Goal: Information Seeking & Learning: Check status

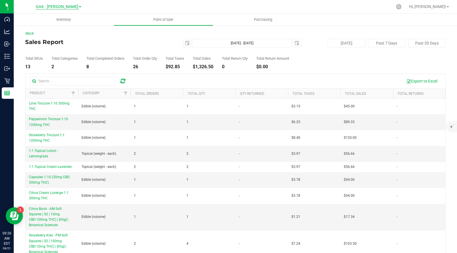
click at [63, 7] on span "GA4 - [PERSON_NAME]" at bounding box center [57, 6] width 43 height 5
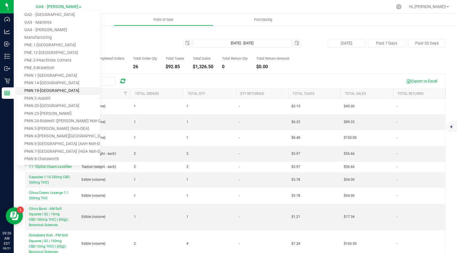
scroll to position [23, 0]
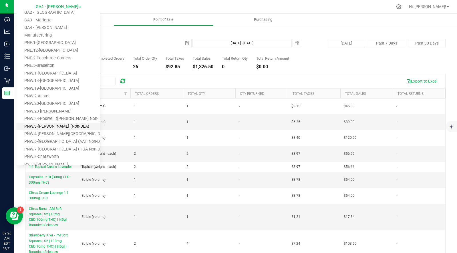
click at [43, 126] on link "PNW.3-[PERSON_NAME] (Non-DEA)" at bounding box center [58, 127] width 83 height 8
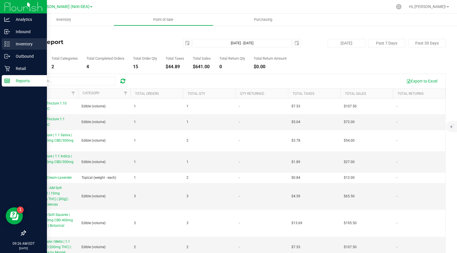
click at [25, 44] on p "Inventory" at bounding box center [27, 44] width 34 height 7
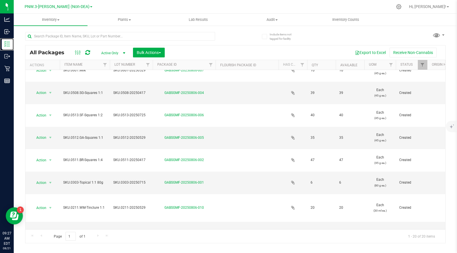
scroll to position [123, 0]
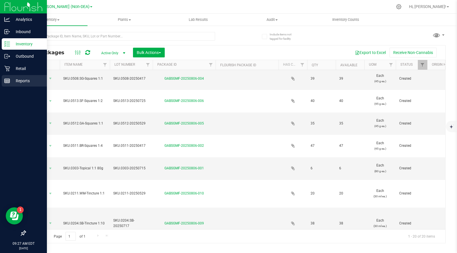
click at [21, 81] on p "Reports" at bounding box center [27, 80] width 34 height 7
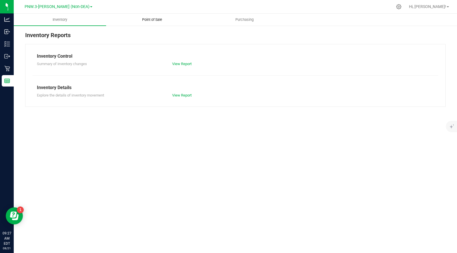
click at [156, 19] on span "Point of Sale" at bounding box center [151, 19] width 35 height 5
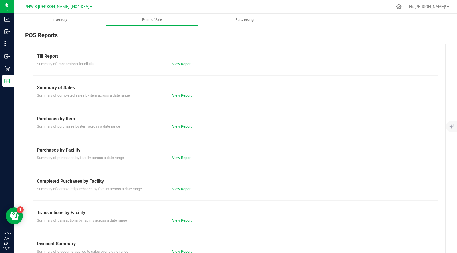
click at [178, 96] on link "View Report" at bounding box center [181, 95] width 19 height 4
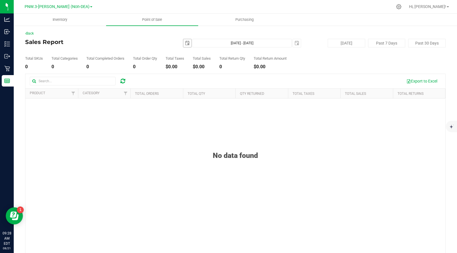
click at [186, 44] on span "select" at bounding box center [187, 43] width 5 height 5
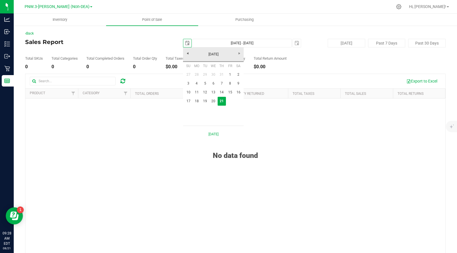
scroll to position [0, 14]
click at [230, 75] on link "1" at bounding box center [230, 74] width 8 height 9
type input "[DATE]"
type input "[DATE] - [DATE]"
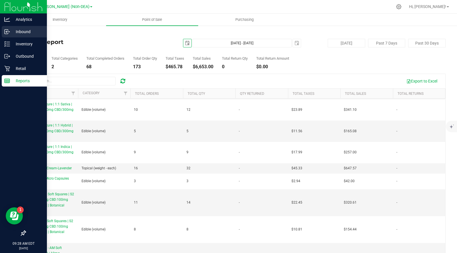
click at [23, 32] on p "Inbound" at bounding box center [27, 31] width 34 height 7
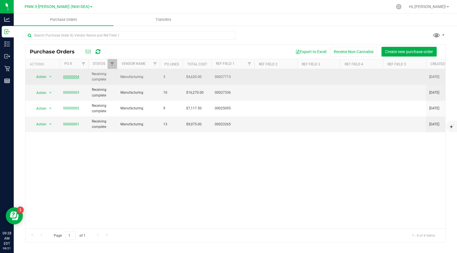
click at [68, 75] on link "00000004" at bounding box center [71, 77] width 16 height 4
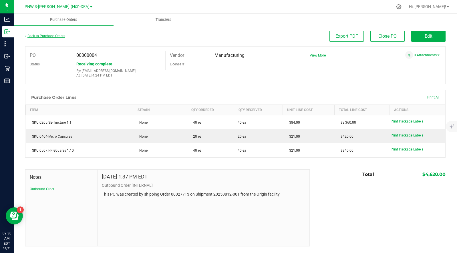
click at [49, 36] on link "Back to Purchase Orders" at bounding box center [45, 36] width 40 height 4
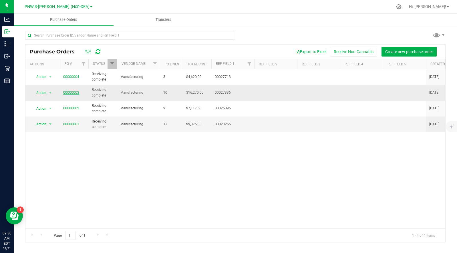
click at [68, 93] on link "00000003" at bounding box center [71, 93] width 16 height 4
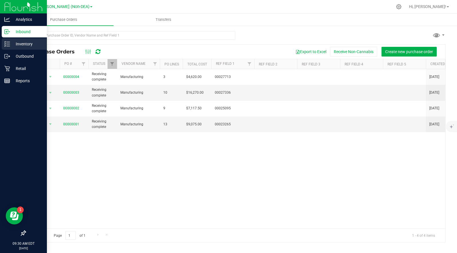
click at [22, 43] on p "Inventory" at bounding box center [27, 44] width 34 height 7
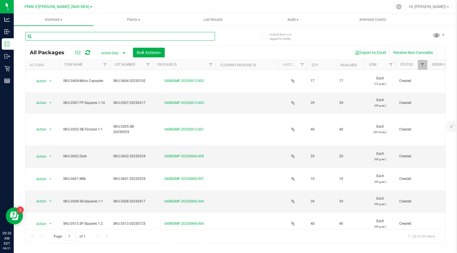
click at [62, 38] on input "text" at bounding box center [120, 36] width 190 height 9
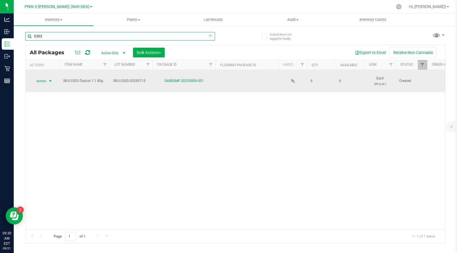
type input "0303"
click at [45, 80] on span "Action" at bounding box center [38, 81] width 15 height 8
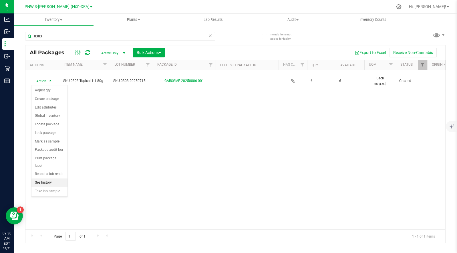
click at [45, 179] on li "See history" at bounding box center [49, 183] width 36 height 9
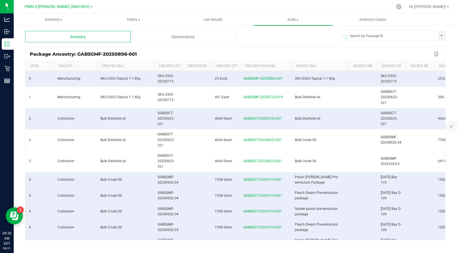
click at [185, 37] on div "Descendants" at bounding box center [183, 36] width 105 height 11
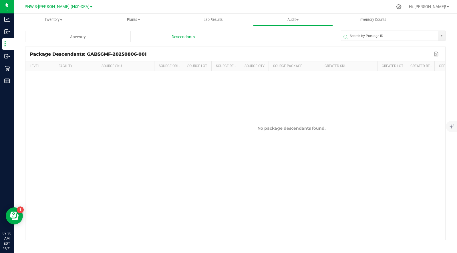
click at [81, 37] on div "Ancestry" at bounding box center [77, 36] width 105 height 11
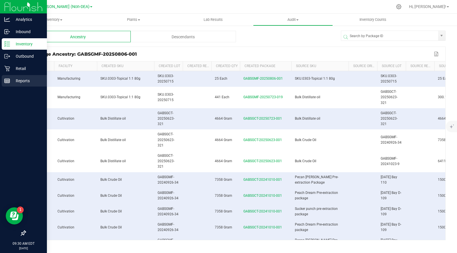
click at [22, 80] on p "Reports" at bounding box center [27, 80] width 34 height 7
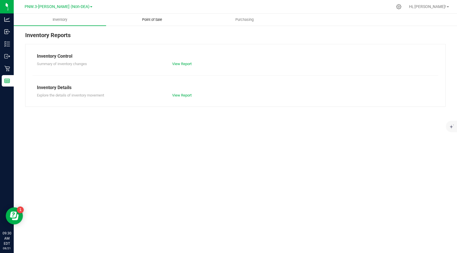
click at [155, 21] on span "Point of Sale" at bounding box center [151, 19] width 35 height 5
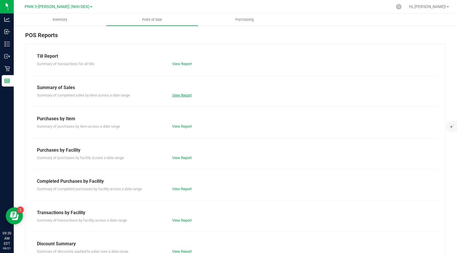
click at [181, 96] on link "View Report" at bounding box center [181, 95] width 19 height 4
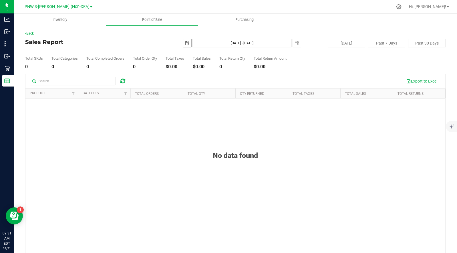
click at [188, 44] on span "select" at bounding box center [187, 43] width 5 height 5
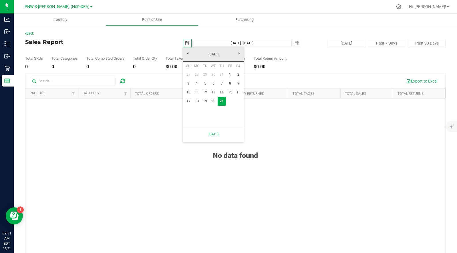
click at [188, 44] on span "select" at bounding box center [187, 43] width 5 height 5
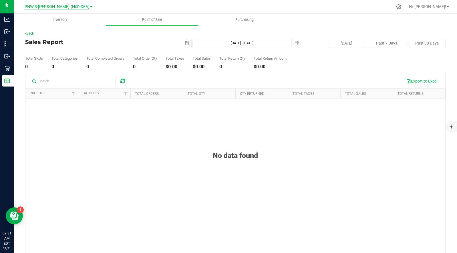
click at [58, 5] on span "PNW.3-[PERSON_NAME] (Non-DEA)" at bounding box center [57, 6] width 65 height 5
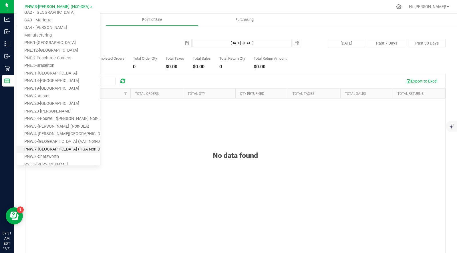
click at [47, 149] on link "PNW.7-[GEOGRAPHIC_DATA] (HGA Non-DEA)" at bounding box center [58, 150] width 83 height 8
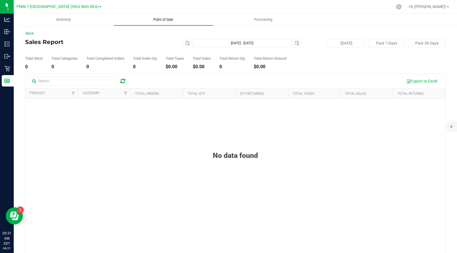
click at [164, 18] on span "Point of Sale" at bounding box center [162, 19] width 35 height 5
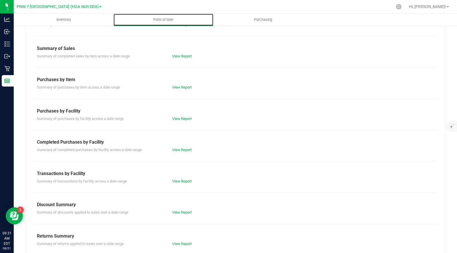
scroll to position [29, 0]
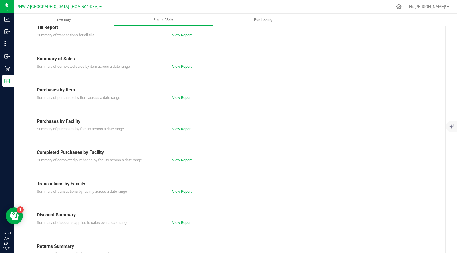
click at [177, 159] on link "View Report" at bounding box center [181, 160] width 19 height 4
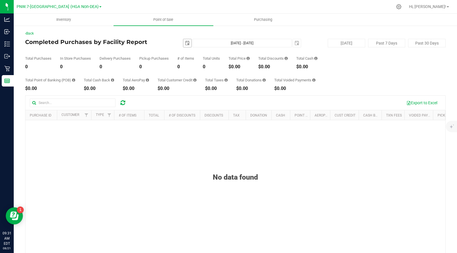
click at [188, 43] on span "select" at bounding box center [187, 43] width 5 height 5
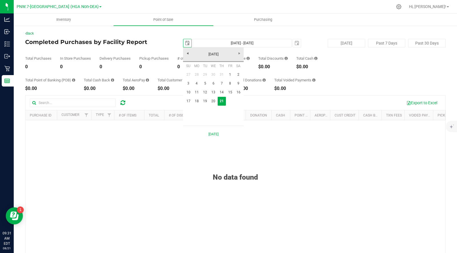
scroll to position [0, 14]
click at [230, 74] on link "1" at bounding box center [230, 74] width 8 height 9
type input "[DATE]"
type input "[DATE] - [DATE]"
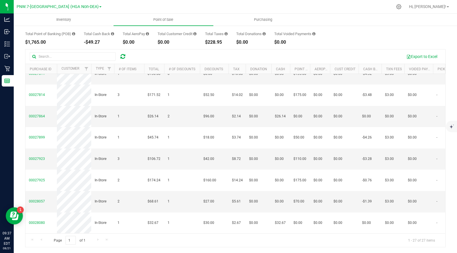
scroll to position [0, 0]
click at [69, 7] on span "PNW.7-[GEOGRAPHIC_DATA] (HGA Non-DEA)" at bounding box center [58, 6] width 82 height 5
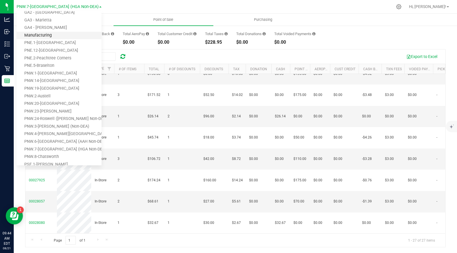
click at [42, 33] on link "Manufacturing" at bounding box center [59, 36] width 85 height 8
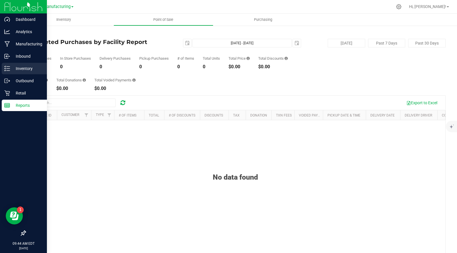
click at [19, 68] on p "Inventory" at bounding box center [27, 68] width 34 height 7
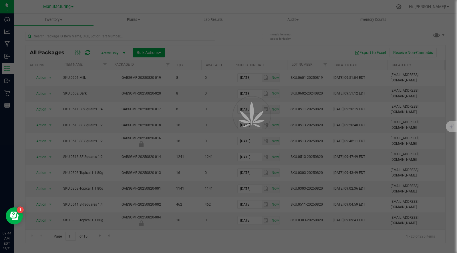
click at [61, 35] on div at bounding box center [228, 126] width 457 height 253
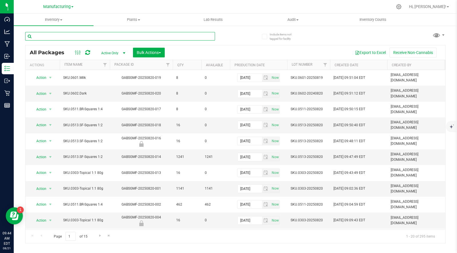
click at [58, 35] on input "text" at bounding box center [120, 36] width 190 height 9
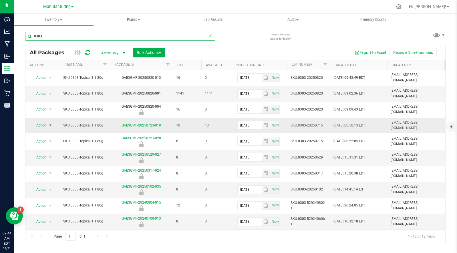
type input "0303"
click at [48, 122] on span "select" at bounding box center [50, 125] width 7 height 8
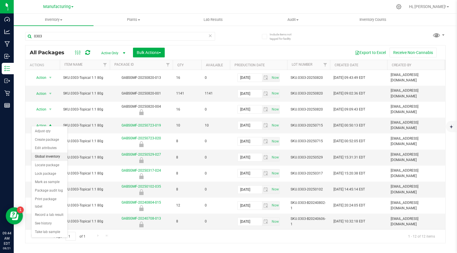
click at [44, 154] on li "Global inventory" at bounding box center [49, 157] width 36 height 9
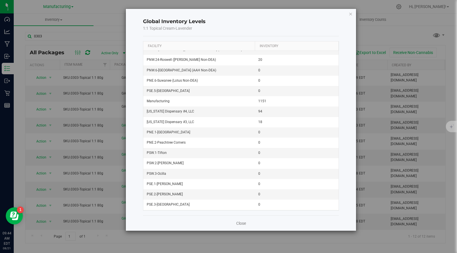
scroll to position [245, 0]
click at [240, 223] on link "Close" at bounding box center [241, 224] width 10 height 6
